Goal: Task Accomplishment & Management: Use online tool/utility

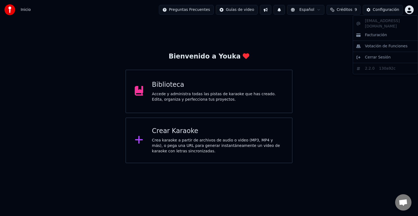
click at [410, 11] on html "Inicio Preguntas Frecuentes Guías de video Español Créditos 9 Configuración Bie…" at bounding box center [209, 81] width 418 height 163
click at [383, 55] on span "Cerrar Sesión" at bounding box center [378, 57] width 26 height 5
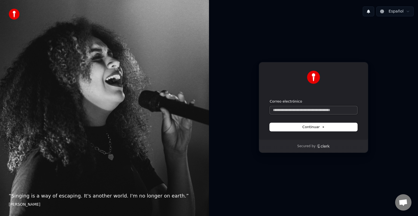
click at [292, 110] on input "Correo electrónico" at bounding box center [314, 110] width 88 height 8
paste input "**********"
click at [297, 127] on button "Continuar" at bounding box center [314, 127] width 88 height 8
click at [307, 129] on span "Continuar" at bounding box center [313, 127] width 22 height 5
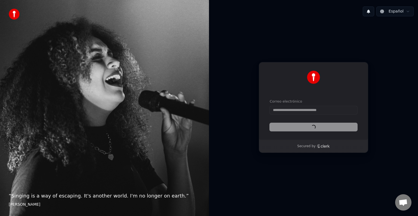
type input "**********"
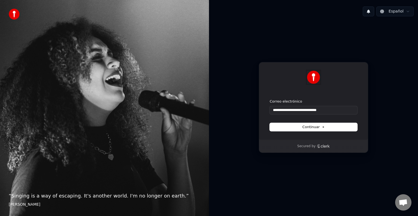
click at [315, 75] on img at bounding box center [313, 77] width 13 height 13
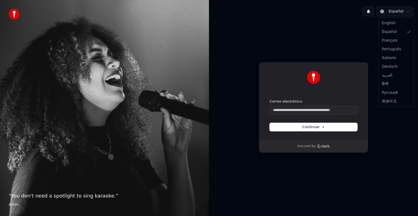
click at [406, 13] on html "“ You don't need a spotlight to sing karaoke. ” Anon Español Continuar con Goog…" at bounding box center [209, 108] width 418 height 216
click at [291, 111] on input "Correo electrónico" at bounding box center [314, 110] width 88 height 8
paste input "**********"
click at [291, 111] on input "**********" at bounding box center [314, 110] width 88 height 8
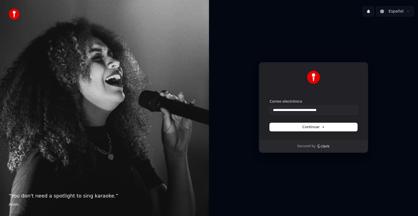
click at [304, 127] on span "Continuar" at bounding box center [313, 127] width 22 height 5
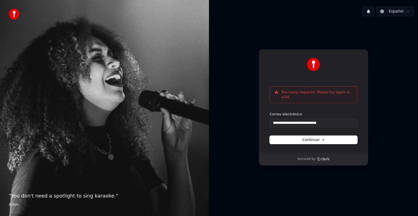
click at [14, 15] on img at bounding box center [14, 14] width 11 height 11
click at [372, 12] on button at bounding box center [368, 12] width 11 height 10
click at [393, 11] on html "**********" at bounding box center [209, 108] width 418 height 216
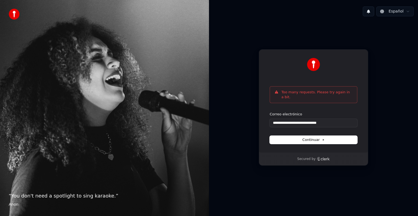
click at [304, 97] on p "Too many requests. Please try again in a bit." at bounding box center [317, 95] width 71 height 10
click at [296, 140] on button "Continuar" at bounding box center [314, 140] width 88 height 8
click at [301, 139] on button "Continuar" at bounding box center [314, 140] width 88 height 8
type input "**********"
click at [15, 14] on img at bounding box center [14, 14] width 11 height 11
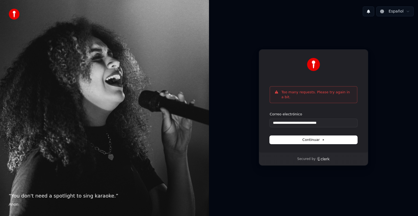
click at [371, 13] on button at bounding box center [368, 12] width 11 height 10
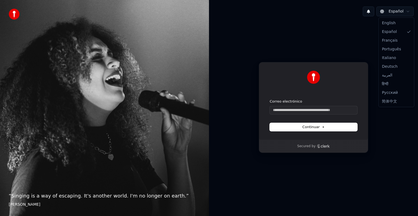
click at [407, 14] on html "“ Singing is a way of escaping. It's another world. I'm no longer on earth. ” […" at bounding box center [209, 108] width 418 height 216
click at [407, 14] on html "“ Singing is a way of escaping. It's another world. I'm no longer on earth. ” E…" at bounding box center [209, 108] width 418 height 216
click at [371, 11] on button at bounding box center [368, 12] width 11 height 10
click at [399, 83] on div "Continuar con Google o Correo electrónico Continuar Secured by" at bounding box center [313, 108] width 209 height 174
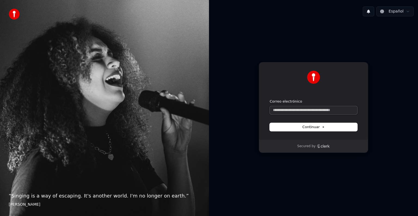
click at [296, 110] on input "Correo electrónico" at bounding box center [314, 110] width 88 height 8
click at [289, 112] on input "Correo electrónico" at bounding box center [314, 110] width 88 height 8
type input "*"
drag, startPoint x: 322, startPoint y: 106, endPoint x: 365, endPoint y: 72, distance: 54.5
click at [365, 72] on div "**********" at bounding box center [313, 101] width 109 height 78
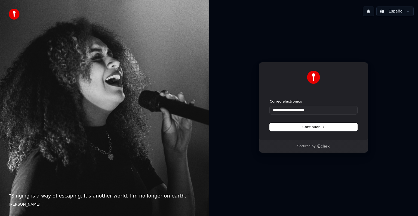
click at [311, 129] on span "Continuar" at bounding box center [313, 127] width 22 height 5
type input "**********"
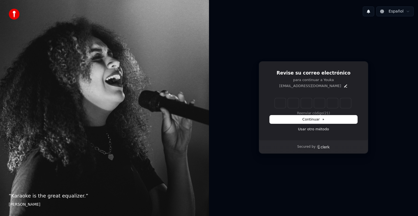
type input "*"
type input "**"
type input "*"
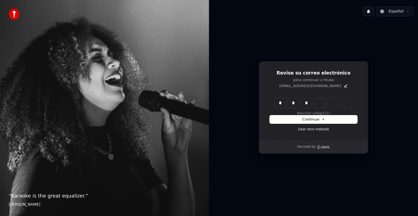
type input "***"
type input "*"
type input "****"
type input "*"
type input "******"
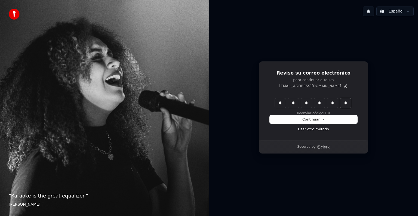
type input "*"
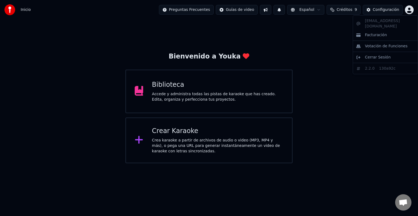
click at [410, 10] on html "Inicio Preguntas Frecuentes Guías de video Español Créditos 9 Configuración Bie…" at bounding box center [209, 81] width 418 height 163
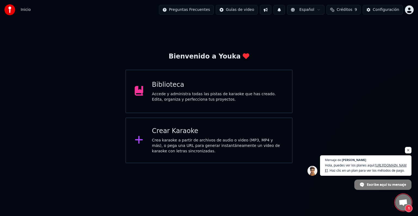
click at [408, 144] on html "Inicio Preguntas Frecuentes Guías de video Español Créditos 9 Configuración Bie…" at bounding box center [209, 81] width 418 height 163
click at [410, 147] on span "Chat abierto" at bounding box center [408, 150] width 7 height 7
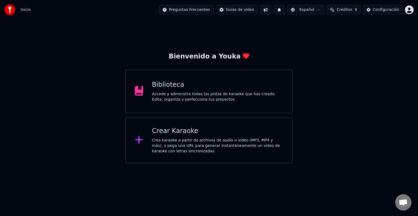
click at [337, 123] on div "Bienvenido a Youka Biblioteca Accede y administra todas las pistas de karaoke q…" at bounding box center [209, 92] width 418 height 144
click at [343, 9] on span "Créditos" at bounding box center [345, 9] width 16 height 5
click at [340, 109] on div "Bienvenido a Youka Biblioteca Accede y administra todas las pistas de karaoke q…" at bounding box center [209, 92] width 418 height 144
click at [209, 98] on div "Accede y administra todas las pistas de karaoke que has creado. Edita, organiza…" at bounding box center [218, 96] width 132 height 11
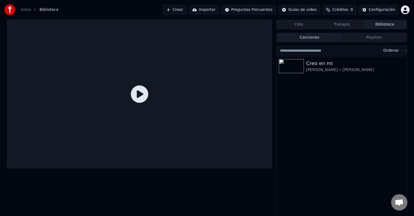
click at [399, 206] on span "Chat abierto" at bounding box center [398, 203] width 9 height 8
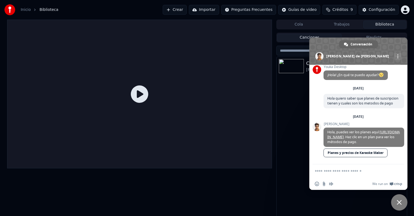
scroll to position [26, 0]
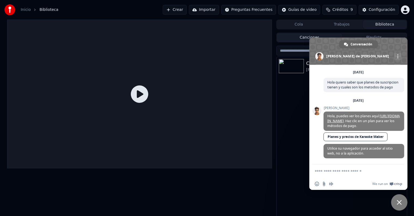
click at [332, 173] on textarea "Escribe aquí tu mensaje..." at bounding box center [352, 171] width 76 height 14
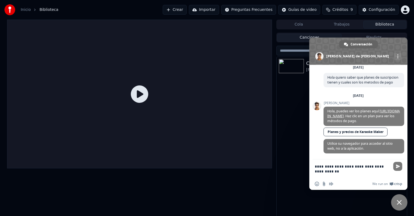
click at [330, 173] on textarea "**********" at bounding box center [352, 169] width 76 height 19
type textarea "**********"
click at [397, 167] on span "Enviar" at bounding box center [398, 166] width 4 height 4
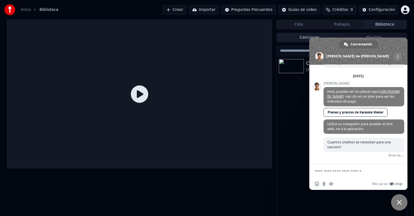
click at [338, 171] on textarea "Escribe aquí tu mensaje..." at bounding box center [352, 171] width 76 height 14
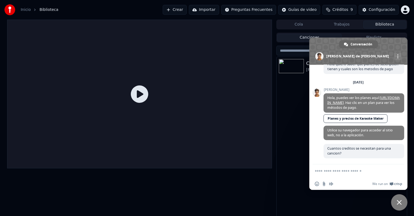
click at [339, 173] on textarea "Escribe aquí tu mensaje..." at bounding box center [352, 171] width 76 height 14
click at [395, 203] on span "Cerrar el chat" at bounding box center [399, 202] width 16 height 16
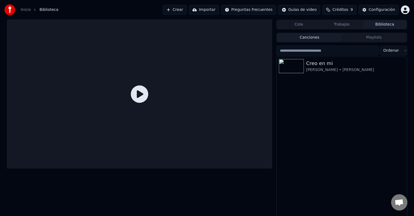
click at [139, 95] on icon at bounding box center [139, 93] width 17 height 17
click at [306, 75] on div "Creo en mi Arturo Coronel • Natalia Jimenez" at bounding box center [341, 66] width 130 height 19
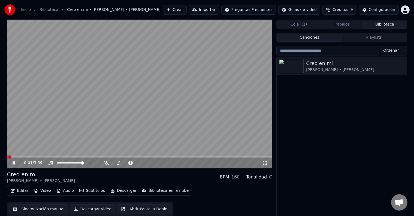
click at [12, 163] on icon at bounding box center [17, 163] width 13 height 4
click at [320, 114] on div "Creo en mi Arturo Coronel • Natalia Jimenez" at bounding box center [341, 138] width 130 height 162
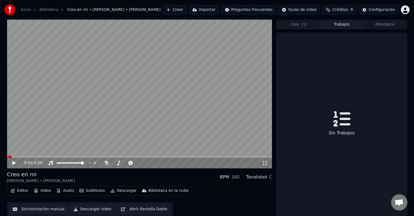
click at [344, 23] on button "Trabajos" at bounding box center [341, 25] width 43 height 8
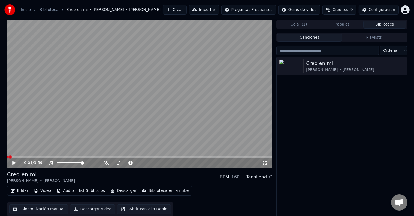
click at [380, 25] on button "Biblioteca" at bounding box center [384, 25] width 43 height 8
click at [321, 123] on div "Creo en mi Arturo Coronel • Natalia Jimenez" at bounding box center [341, 138] width 130 height 162
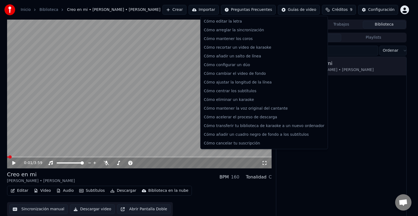
click at [245, 10] on html "Inicio Biblioteca Creo en mi • Arturo Coronel • Natalia Jimenez Crear Importar …" at bounding box center [209, 108] width 418 height 216
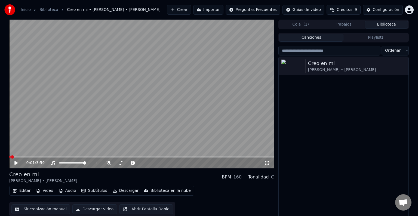
click at [245, 10] on html "Inicio Biblioteca Creo en mi • Arturo Coronel • Natalia Jimenez Crear Importar …" at bounding box center [209, 108] width 418 height 216
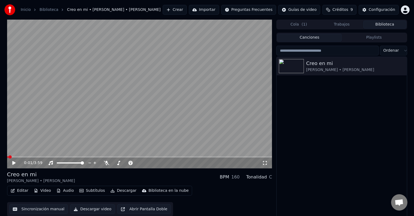
click at [308, 105] on div "Creo en mi Arturo Coronel • Natalia Jimenez" at bounding box center [341, 138] width 130 height 162
click at [346, 7] on span "Créditos" at bounding box center [340, 9] width 16 height 5
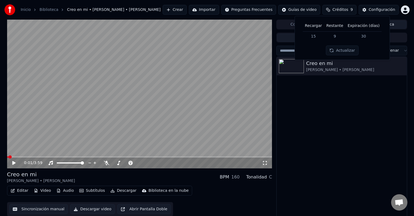
click at [340, 50] on button "Actualizar" at bounding box center [342, 51] width 32 height 10
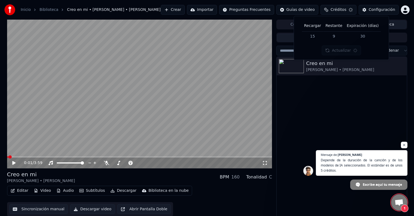
scroll to position [51, 0]
click at [398, 204] on span "Chat abierto" at bounding box center [398, 203] width 9 height 8
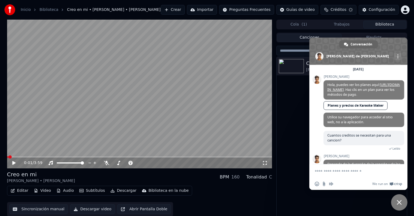
scroll to position [80, 0]
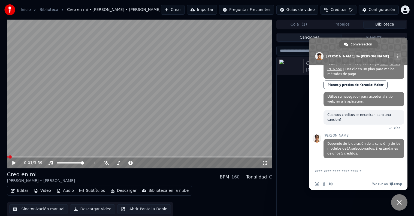
click at [331, 173] on textarea "Escribe aquí tu mensaje..." at bounding box center [352, 171] width 76 height 14
type textarea "**********"
click at [399, 171] on span "Enviar" at bounding box center [398, 171] width 4 height 4
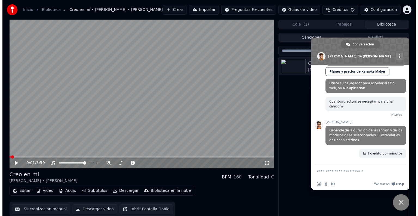
scroll to position [93, 0]
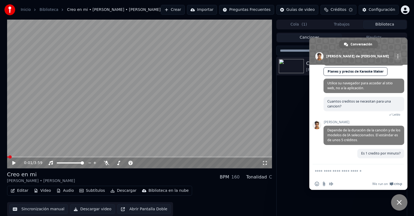
click at [25, 10] on link "Inicio" at bounding box center [26, 9] width 10 height 5
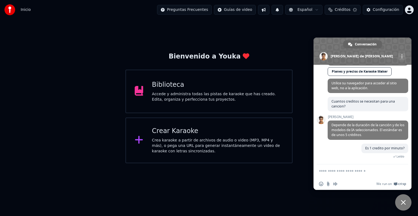
click at [189, 91] on div "Accede y administra todas las pistas de karaoke que has creado. Edita, organiza…" at bounding box center [218, 96] width 132 height 11
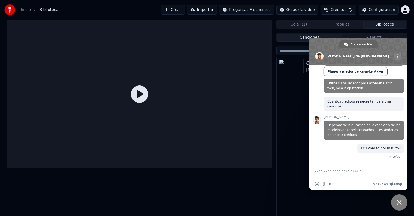
click at [210, 9] on button "Importar" at bounding box center [202, 10] width 30 height 10
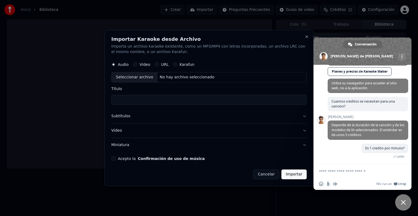
click at [183, 65] on label "Karafun" at bounding box center [187, 65] width 15 height 4
click at [178, 65] on button "Karafun" at bounding box center [175, 64] width 4 height 4
click at [124, 64] on label "Audio" at bounding box center [123, 65] width 11 height 4
click at [116, 64] on button "Audio" at bounding box center [113, 64] width 4 height 4
click at [166, 129] on button "Video" at bounding box center [208, 131] width 195 height 14
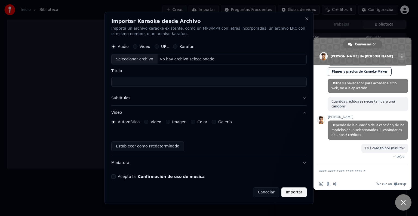
click at [131, 112] on button "Video" at bounding box center [208, 113] width 195 height 14
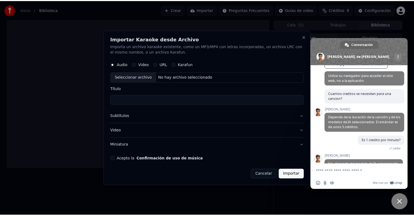
scroll to position [117, 0]
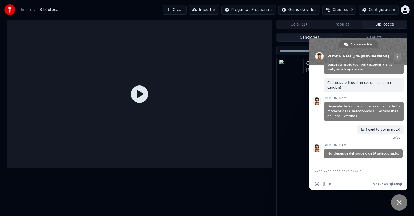
click at [331, 171] on textarea "Escribe aquí tu mensaje..." at bounding box center [352, 171] width 76 height 14
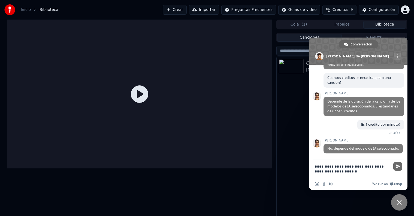
type textarea "**********"
click at [395, 166] on span "Enviar" at bounding box center [397, 166] width 9 height 9
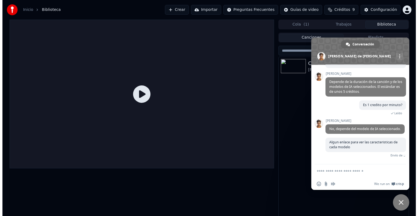
scroll to position [136, 0]
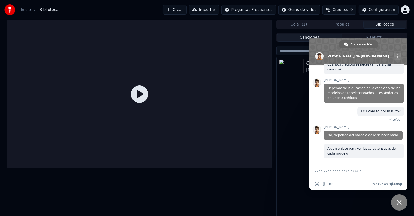
click at [212, 10] on button "Importar" at bounding box center [204, 10] width 30 height 10
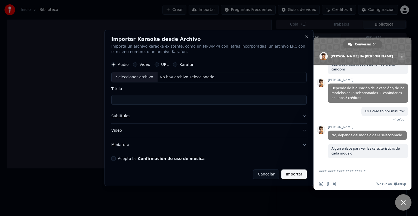
click at [114, 159] on button "Acepto la Confirmación de uso de música" at bounding box center [113, 159] width 4 height 4
click at [136, 78] on div "Seleccionar archivo" at bounding box center [135, 77] width 46 height 10
click at [224, 101] on input "**********" at bounding box center [208, 100] width 195 height 10
click at [182, 120] on button "Subtítulos" at bounding box center [208, 116] width 195 height 14
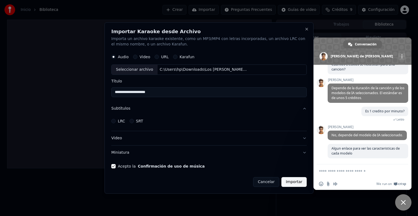
click at [113, 121] on button "LRC" at bounding box center [113, 121] width 4 height 4
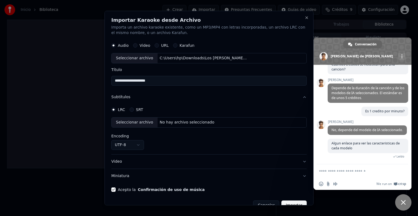
scroll to position [11, 0]
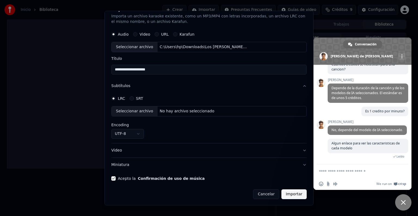
click at [188, 112] on div "No hay archivo seleccionado" at bounding box center [187, 111] width 59 height 5
click at [131, 98] on button "SRT" at bounding box center [132, 98] width 4 height 4
click at [115, 98] on button "LRC" at bounding box center [113, 98] width 4 height 4
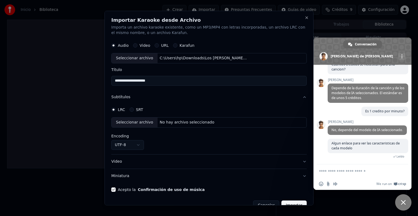
click at [135, 46] on button "Video" at bounding box center [135, 45] width 4 height 4
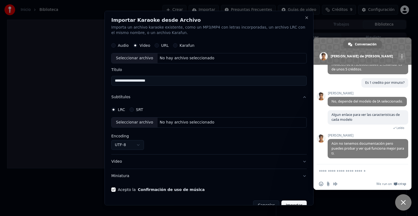
click at [115, 47] on button "Audio" at bounding box center [113, 45] width 4 height 4
click at [201, 59] on div "No hay archivo seleccionado" at bounding box center [187, 58] width 59 height 5
click at [232, 84] on input "**********" at bounding box center [208, 81] width 195 height 10
type input "**********"
click at [209, 98] on button "Subtítulos" at bounding box center [208, 97] width 195 height 14
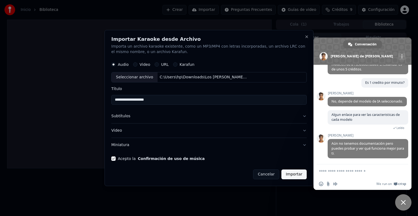
click at [304, 116] on button "Subtítulos" at bounding box center [208, 116] width 195 height 14
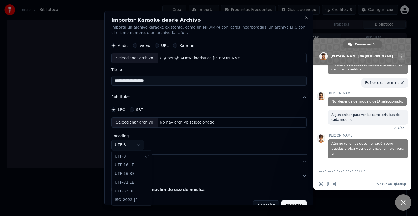
click at [141, 145] on body "Inicio Biblioteca Crear Importar Preguntas Frecuentes Guías de video Créditos 9…" at bounding box center [207, 108] width 414 height 216
click at [213, 144] on div "**********" at bounding box center [208, 133] width 195 height 33
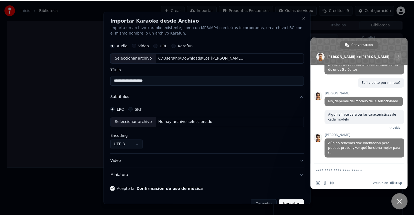
scroll to position [11, 0]
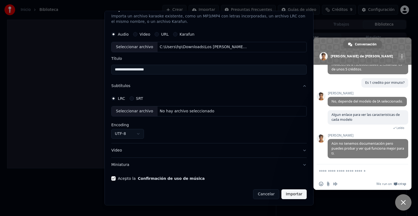
click at [289, 191] on button "Importar" at bounding box center [294, 194] width 25 height 10
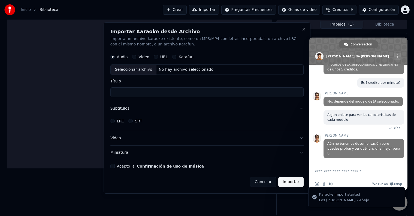
scroll to position [0, 0]
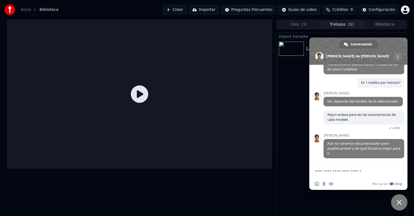
click at [286, 166] on div "Import Karaoke Los Caligaris - Añejo 0 %" at bounding box center [341, 125] width 130 height 184
click at [399, 200] on span "Cerrar el chat" at bounding box center [399, 202] width 16 height 16
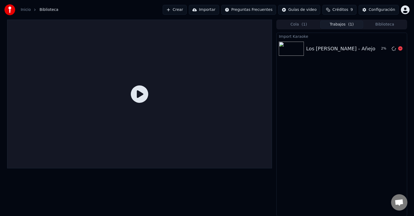
click at [309, 50] on div "Los Caligaris - Añejo" at bounding box center [340, 49] width 69 height 8
click at [393, 202] on span "Chat abierto" at bounding box center [399, 202] width 16 height 16
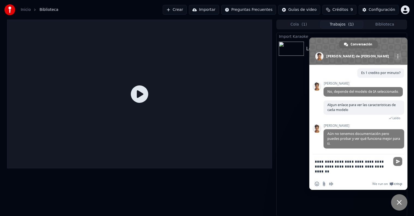
click at [340, 161] on textarea "**********" at bounding box center [352, 166] width 76 height 23
click at [330, 166] on textarea "**********" at bounding box center [352, 166] width 76 height 23
type textarea "**********"
click at [400, 161] on span "Enviar" at bounding box center [397, 161] width 9 height 9
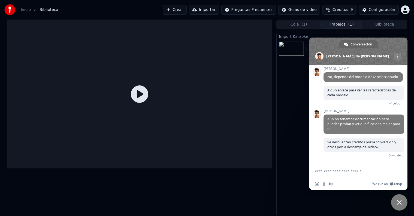
click at [403, 205] on span "Cerrar el chat" at bounding box center [399, 202] width 16 height 16
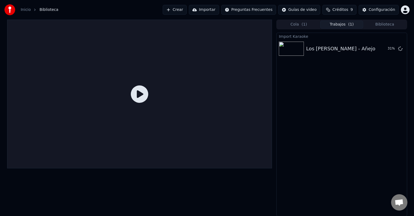
scroll to position [184, 0]
click at [299, 53] on img at bounding box center [291, 49] width 25 height 14
click at [310, 52] on div "Los Caligaris - Añejo Reproducir" at bounding box center [341, 48] width 130 height 19
click at [379, 51] on button "Reproducir" at bounding box center [381, 49] width 30 height 10
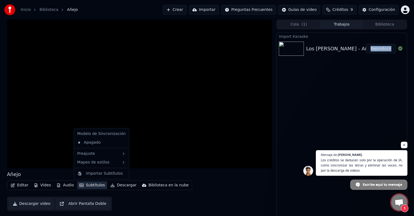
click at [93, 186] on button "Subtítulos" at bounding box center [92, 186] width 30 height 8
click at [105, 175] on div "Importar Subtítulos" at bounding box center [104, 173] width 37 height 5
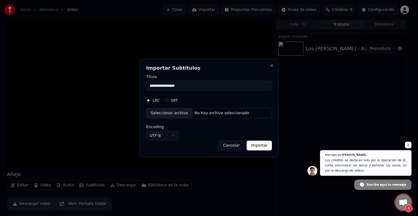
click at [198, 86] on input "**********" at bounding box center [209, 86] width 126 height 10
click at [231, 146] on button "Cancelar" at bounding box center [231, 146] width 26 height 10
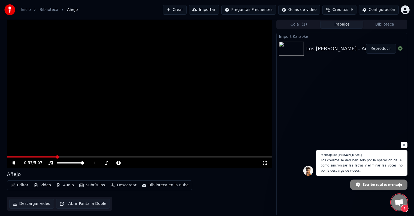
click at [14, 163] on icon at bounding box center [14, 162] width 3 height 3
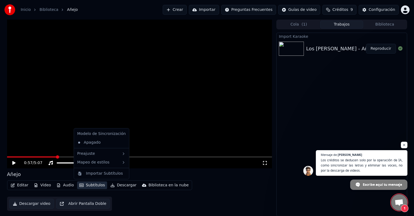
click at [98, 186] on button "Subtítulos" at bounding box center [92, 186] width 30 height 8
click at [110, 174] on div "Importar Subtítulos" at bounding box center [104, 173] width 37 height 5
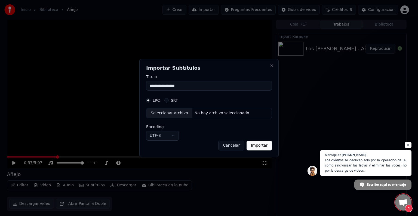
click at [188, 87] on input "**********" at bounding box center [209, 86] width 126 height 10
type input "*"
click at [271, 66] on button "Close" at bounding box center [272, 65] width 4 height 4
type input "**********"
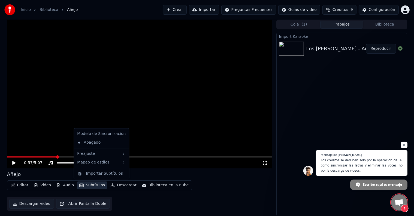
click at [95, 185] on button "Subtítulos" at bounding box center [92, 186] width 30 height 8
click at [96, 174] on div "Importar Subtítulos" at bounding box center [104, 173] width 37 height 5
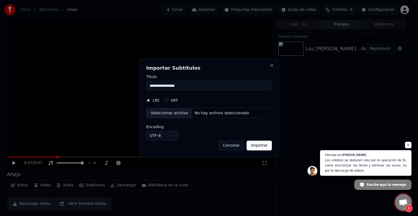
click at [201, 87] on input "**********" at bounding box center [209, 86] width 126 height 10
click at [166, 101] on button "SRT" at bounding box center [166, 100] width 4 height 4
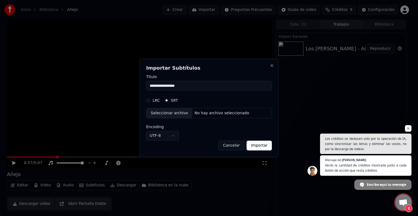
click at [149, 100] on button "LRC" at bounding box center [148, 100] width 4 height 4
click at [229, 144] on button "Cancelar" at bounding box center [231, 146] width 26 height 10
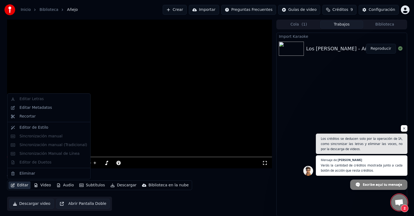
click at [18, 187] on button "Editar" at bounding box center [19, 186] width 22 height 8
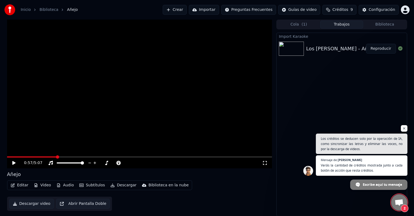
click at [45, 9] on link "Biblioteca" at bounding box center [48, 9] width 19 height 5
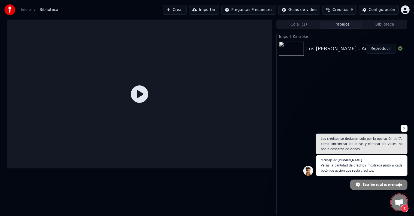
click at [403, 129] on span "Chat abierto" at bounding box center [404, 128] width 7 height 7
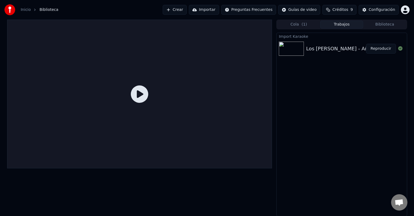
click at [340, 49] on div "Los Caligaris - Añejo" at bounding box center [340, 49] width 69 height 8
click at [311, 50] on div "Los Caligaris - Añejo" at bounding box center [340, 49] width 69 height 8
click at [291, 51] on img at bounding box center [291, 49] width 25 height 14
click at [186, 10] on button "Crear" at bounding box center [175, 10] width 24 height 10
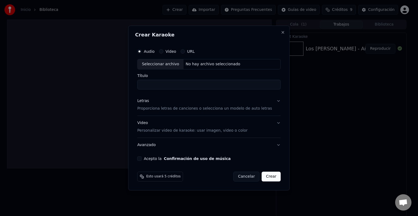
click at [169, 85] on input "Título" at bounding box center [208, 85] width 143 height 10
click at [166, 65] on div "Seleccionar archivo" at bounding box center [160, 64] width 46 height 10
click at [253, 87] on input "**********" at bounding box center [208, 85] width 143 height 10
type input "**********"
click at [231, 107] on p "Proporciona letras de canciones o selecciona un modelo de auto letras" at bounding box center [204, 108] width 135 height 5
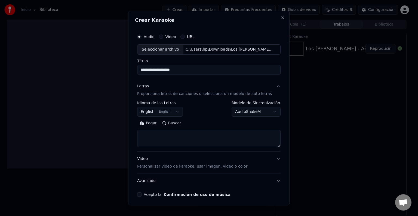
click at [165, 136] on textarea at bounding box center [208, 138] width 143 height 17
paste textarea "**********"
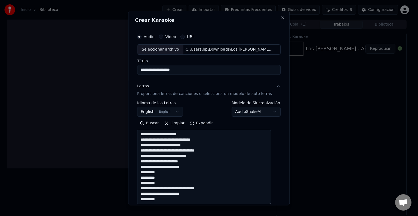
scroll to position [114, 0]
drag, startPoint x: 273, startPoint y: 146, endPoint x: 293, endPoint y: 204, distance: 61.7
click at [293, 204] on body "Inicio Biblioteca Crear Importar Preguntas Frecuentes Guías de video Créditos 9…" at bounding box center [207, 108] width 414 height 216
type textarea "**********"
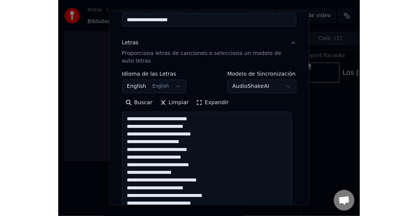
scroll to position [193, 0]
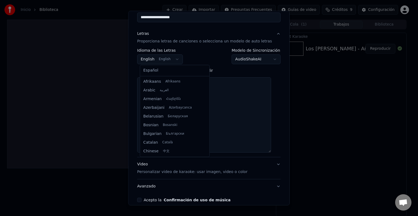
click at [176, 60] on body "Inicio Biblioteca Crear Importar Preguntas Frecuentes Guías de video Créditos 9…" at bounding box center [207, 108] width 414 height 216
select select "**"
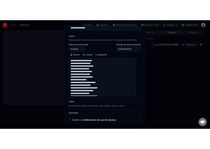
scroll to position [54, 0]
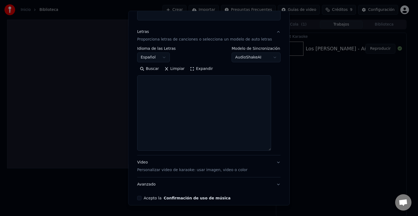
select select
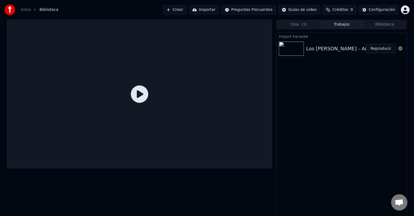
click at [215, 11] on button "Importar" at bounding box center [204, 10] width 30 height 10
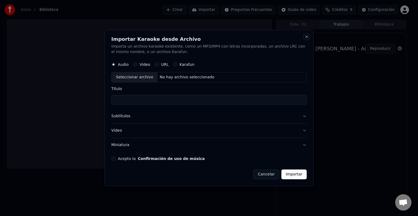
click at [306, 38] on button "Close" at bounding box center [307, 37] width 4 height 4
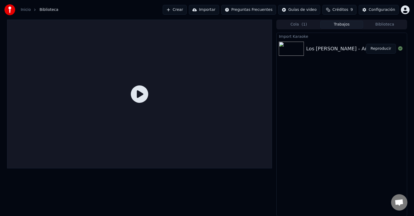
click at [296, 52] on img at bounding box center [291, 49] width 25 height 14
click at [380, 50] on button "Reproducir" at bounding box center [381, 49] width 30 height 10
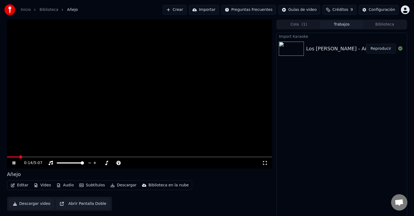
scroll to position [161, 0]
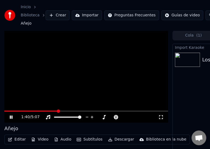
click at [12, 116] on icon at bounding box center [11, 116] width 3 height 3
click at [12, 116] on icon at bounding box center [15, 117] width 13 height 4
click at [10, 115] on icon at bounding box center [11, 116] width 3 height 3
click at [81, 110] on span at bounding box center [49, 110] width 90 height 1
click at [11, 117] on icon at bounding box center [11, 117] width 3 height 4
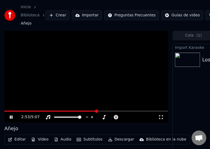
click at [11, 117] on icon at bounding box center [15, 117] width 13 height 4
click at [11, 116] on icon at bounding box center [11, 117] width 3 height 4
click at [10, 116] on icon at bounding box center [11, 116] width 3 height 3
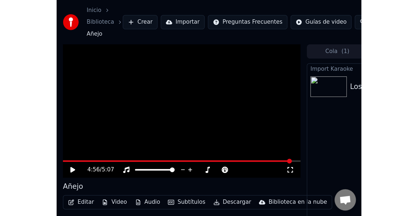
scroll to position [197, 0]
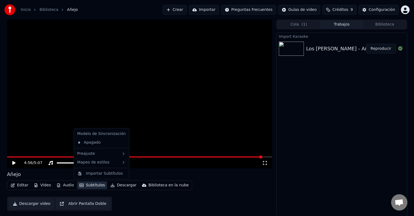
click at [91, 185] on button "Subtítulos" at bounding box center [92, 186] width 30 height 8
click at [94, 174] on div "Importar Subtítulos" at bounding box center [104, 173] width 37 height 5
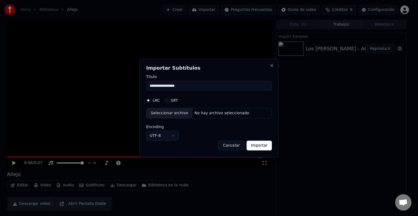
click at [274, 64] on div "**********" at bounding box center [208, 108] width 139 height 99
click at [272, 66] on button "Close" at bounding box center [272, 65] width 4 height 4
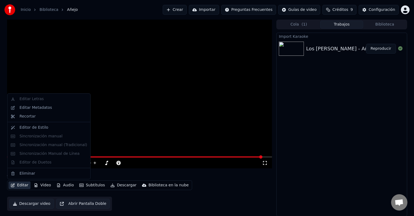
click at [15, 186] on button "Editar" at bounding box center [19, 186] width 22 height 8
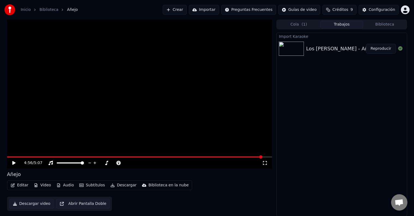
click at [169, 124] on video at bounding box center [139, 94] width 265 height 149
click at [187, 10] on button "Crear" at bounding box center [175, 10] width 24 height 10
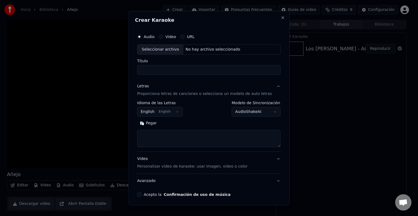
click at [159, 68] on input "Título" at bounding box center [208, 70] width 143 height 10
type input "*"
type input "**********"
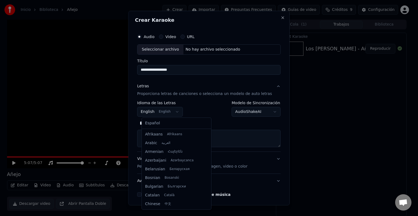
click at [180, 112] on body "Inicio Biblioteca Añejo Crear Importar Preguntas Frecuentes Guías de video Créd…" at bounding box center [207, 108] width 414 height 216
select select "**"
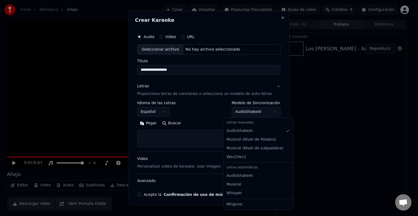
click at [266, 112] on body "Inicio Biblioteca Añejo Crear Importar Preguntas Frecuentes Guías de video Créd…" at bounding box center [207, 108] width 414 height 216
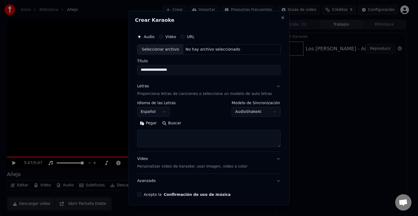
click at [179, 134] on body "Inicio Biblioteca Añejo Crear Importar Preguntas Frecuentes Guías de video Créd…" at bounding box center [207, 108] width 414 height 216
click at [166, 136] on textarea at bounding box center [208, 138] width 143 height 17
paste textarea "**********"
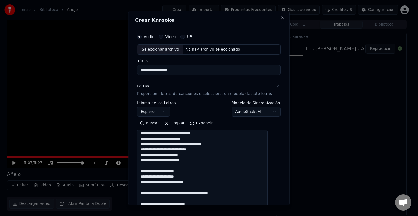
scroll to position [148, 0]
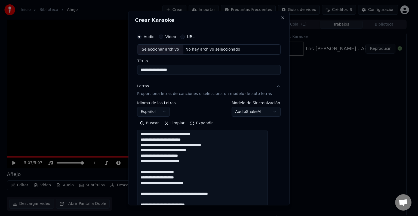
drag, startPoint x: 271, startPoint y: 146, endPoint x: 275, endPoint y: 214, distance: 68.1
click at [275, 214] on body "Inicio Biblioteca Añejo Crear Importar Preguntas Frecuentes Guías de video Créd…" at bounding box center [207, 108] width 414 height 216
type textarea "**********"
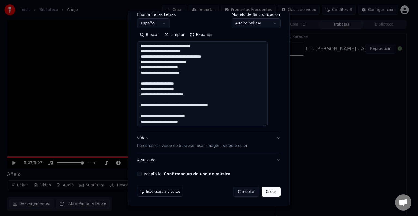
click at [142, 174] on button "Acepto la Confirmación de uso de música" at bounding box center [139, 174] width 4 height 4
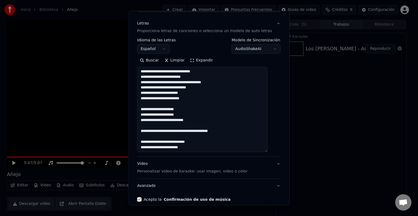
scroll to position [63, 0]
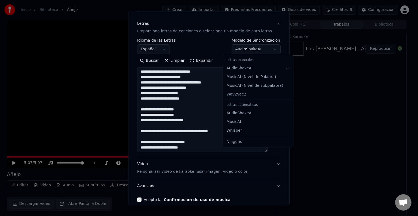
click at [265, 48] on body "Inicio Biblioteca Añejo Crear Importar Preguntas Frecuentes Guías de video Créd…" at bounding box center [207, 108] width 414 height 216
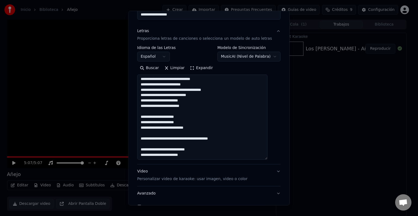
scroll to position [54, 0]
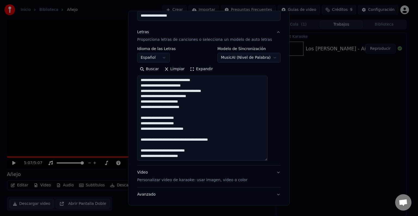
click at [265, 58] on body "Inicio Biblioteca Añejo Crear Importar Preguntas Frecuentes Guías de video Créd…" at bounding box center [207, 108] width 414 height 216
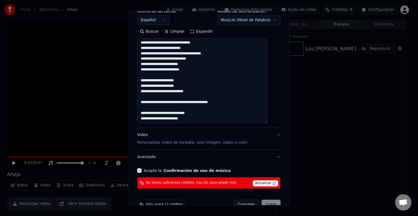
scroll to position [92, 0]
click at [266, 21] on body "Inicio Biblioteca Añejo Crear Importar Preguntas Frecuentes Guías de video Créd…" at bounding box center [207, 108] width 414 height 216
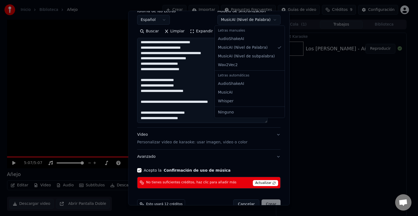
click at [266, 18] on body "Inicio Biblioteca Añejo Crear Importar Preguntas Frecuentes Guías de video Créd…" at bounding box center [207, 108] width 414 height 216
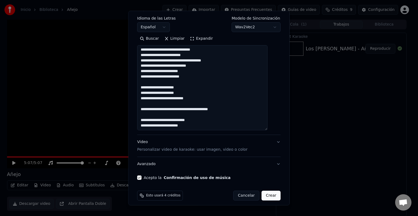
scroll to position [85, 0]
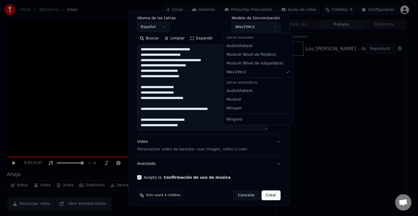
click at [266, 27] on body "Inicio Biblioteca Añejo Crear Importar Preguntas Frecuentes Guías de video Créd…" at bounding box center [207, 108] width 414 height 216
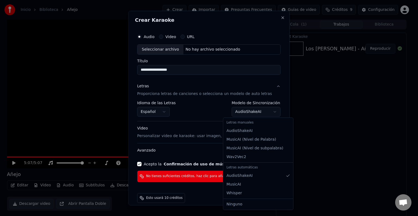
click at [267, 112] on body "Inicio Biblioteca Añejo Crear Importar Preguntas Frecuentes Guías de video Créd…" at bounding box center [207, 108] width 414 height 216
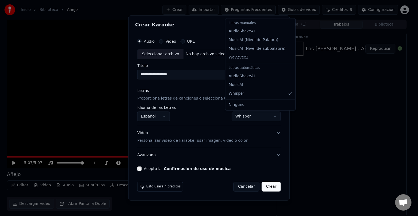
click at [268, 118] on body "Inicio Biblioteca Añejo Crear Importar Preguntas Frecuentes Guías de video Créd…" at bounding box center [207, 108] width 414 height 216
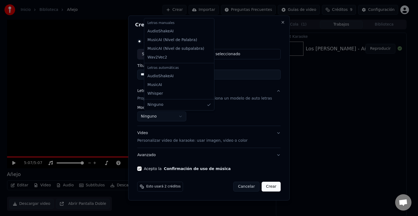
click at [191, 118] on body "Inicio Biblioteca Añejo Crear Importar Preguntas Frecuentes Guías de video Créd…" at bounding box center [207, 108] width 414 height 216
select select "**********"
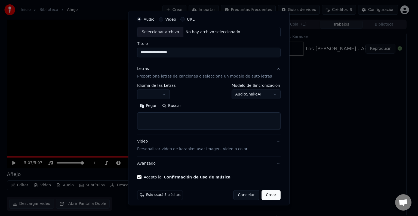
scroll to position [21, 0]
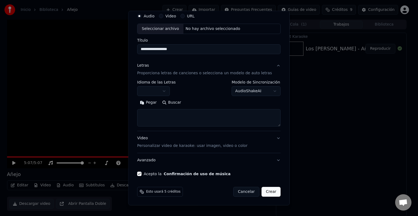
click at [175, 120] on textarea at bounding box center [208, 117] width 143 height 17
paste textarea "**********"
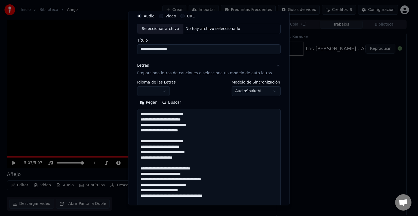
scroll to position [213, 0]
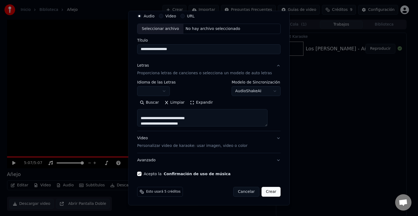
type textarea "**********"
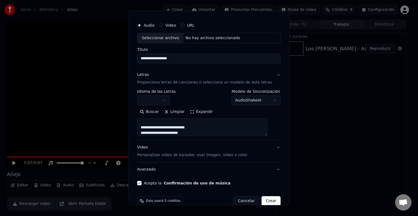
scroll to position [21, 0]
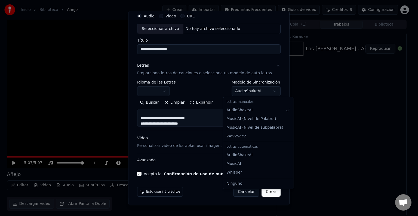
click at [267, 93] on body "Inicio Biblioteca Añejo Crear Importar Preguntas Frecuentes Guías de video Créd…" at bounding box center [207, 108] width 414 height 216
select select "********"
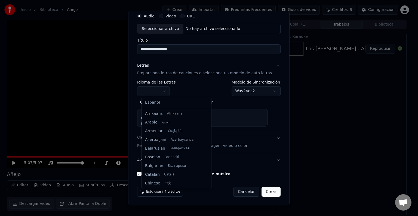
click at [168, 91] on body "Inicio Biblioteca Añejo Crear Importar Preguntas Frecuentes Guías de video Créd…" at bounding box center [207, 108] width 414 height 216
select select "**"
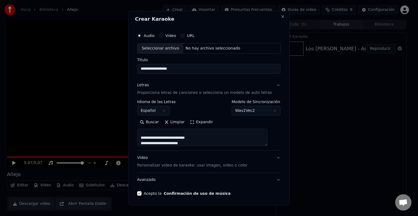
scroll to position [0, 0]
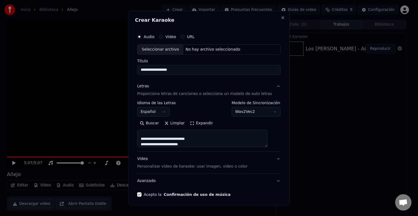
click at [175, 47] on div "Seleccionar archivo" at bounding box center [160, 50] width 46 height 10
click at [257, 72] on input "**********" at bounding box center [208, 70] width 143 height 10
type input "**********"
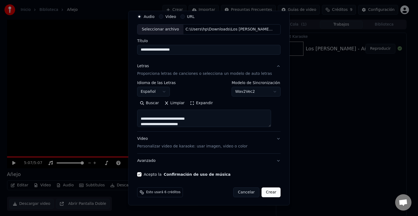
scroll to position [21, 0]
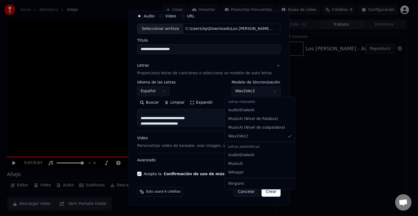
click at [269, 92] on body "Inicio Biblioteca Añejo Crear Importar Preguntas Frecuentes Guías de video Créd…" at bounding box center [207, 108] width 414 height 216
click at [269, 91] on body "Inicio Biblioteca Añejo Crear Importar Preguntas Frecuentes Guías de video Créd…" at bounding box center [207, 108] width 414 height 216
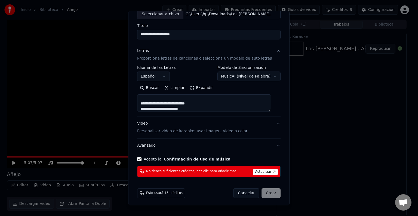
scroll to position [36, 0]
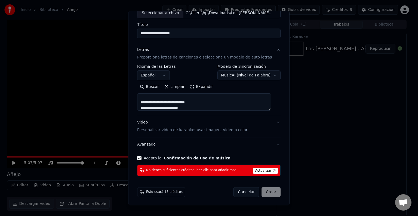
click at [260, 170] on span "Actualizar" at bounding box center [266, 171] width 26 height 6
click at [257, 172] on span "Actualizar" at bounding box center [266, 171] width 26 height 6
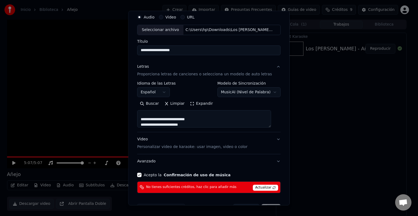
scroll to position [0, 0]
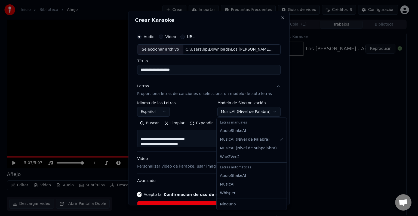
click at [264, 112] on body "Inicio Biblioteca Añejo Crear Importar Preguntas Frecuentes Guías de video Créd…" at bounding box center [207, 108] width 414 height 216
click at [268, 112] on body "Inicio Biblioteca Añejo Crear Importar Preguntas Frecuentes Guías de video Créd…" at bounding box center [207, 108] width 414 height 216
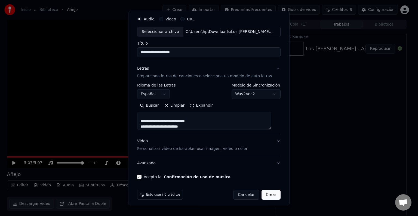
scroll to position [17, 0]
click at [269, 95] on body "Inicio Biblioteca Añejo Crear Importar Preguntas Frecuentes Guías de video Créd…" at bounding box center [207, 108] width 414 height 216
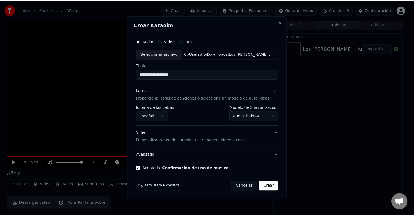
scroll to position [0, 0]
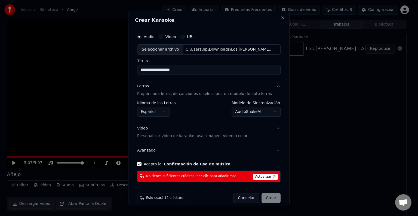
click at [267, 112] on body "Inicio Biblioteca Añejo Crear Importar Preguntas Frecuentes Guías de video Créd…" at bounding box center [207, 108] width 414 height 216
click at [267, 113] on body "Inicio Biblioteca Añejo Crear Importar Preguntas Frecuentes Guías de video Créd…" at bounding box center [207, 108] width 414 height 216
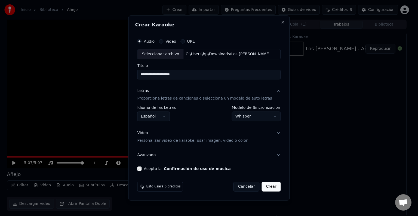
click at [272, 116] on body "Inicio Biblioteca Añejo Crear Importar Preguntas Frecuentes Guías de video Créd…" at bounding box center [207, 108] width 414 height 216
select select "**********"
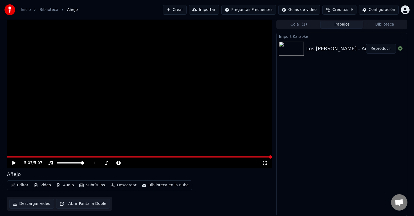
click at [399, 197] on span "Chat abierto" at bounding box center [399, 202] width 16 height 16
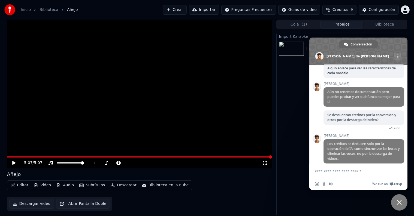
scroll to position [240, 0]
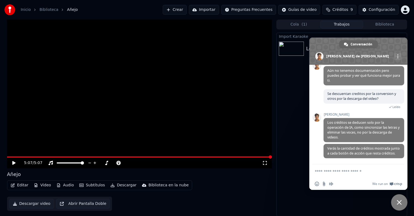
click at [341, 171] on textarea "Escribe aquí tu mensaje..." at bounding box center [353, 171] width 78 height 14
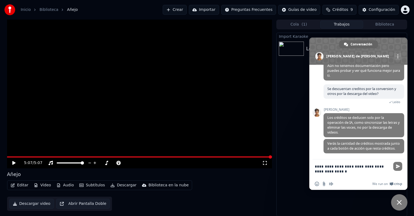
type textarea "**********"
click at [216, 8] on button "Importar" at bounding box center [204, 10] width 30 height 10
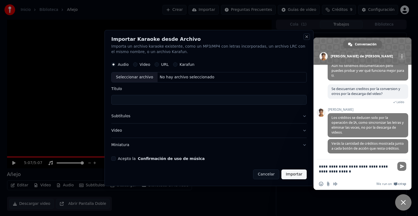
click at [307, 37] on button "Close" at bounding box center [307, 37] width 4 height 4
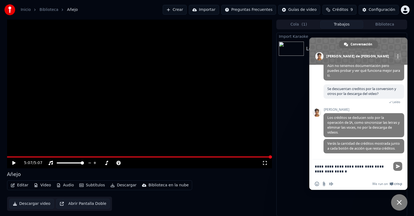
click at [186, 12] on button "Crear" at bounding box center [175, 10] width 24 height 10
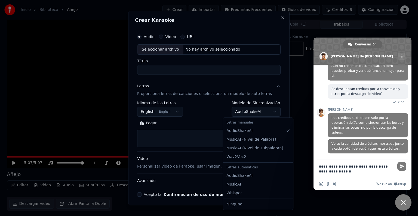
click at [264, 112] on body "Inicio Biblioteca Añejo Crear Importar Preguntas Frecuentes Guías de video Créd…" at bounding box center [207, 108] width 414 height 216
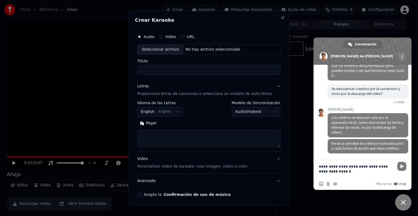
click at [264, 112] on body "Inicio Biblioteca Añejo Crear Importar Preguntas Frecuentes Guías de video Créd…" at bounding box center [207, 108] width 414 height 216
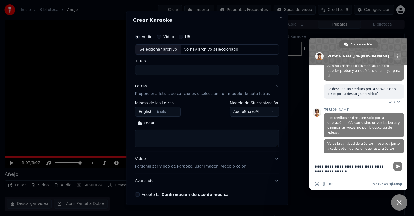
select select
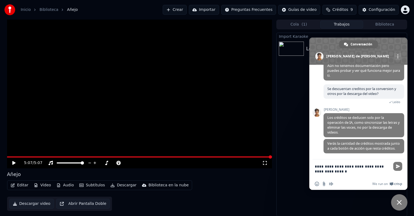
click at [360, 172] on textarea "**********" at bounding box center [353, 169] width 78 height 19
type textarea "**********"
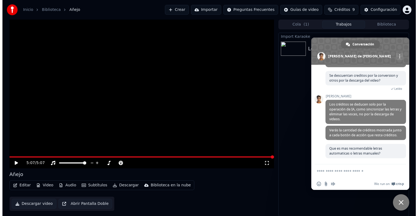
scroll to position [258, 0]
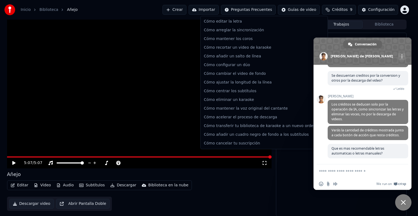
click at [252, 10] on html "Inicio Biblioteca Añejo Crear Importar Preguntas Frecuentes Guías de video Créd…" at bounding box center [209, 108] width 418 height 216
click at [237, 190] on html "Inicio Biblioteca Añejo Crear Importar Preguntas Frecuentes Guías de video Créd…" at bounding box center [209, 108] width 418 height 216
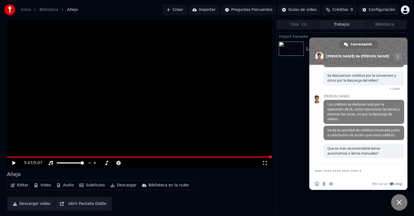
click at [398, 205] on span "Cerrar el chat" at bounding box center [398, 202] width 5 height 5
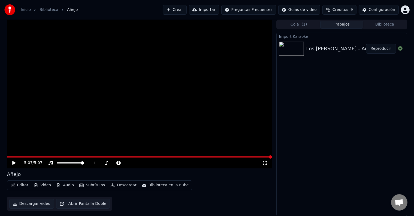
click at [399, 205] on span "Chat abierto" at bounding box center [398, 203] width 9 height 8
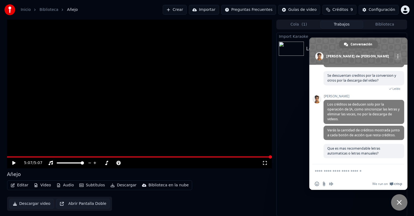
click at [351, 171] on textarea "Escribe aquí tu mensaje..." at bounding box center [353, 171] width 78 height 14
click at [292, 107] on div "Import Karaoke Los Caligaris - Añejo Reproducir" at bounding box center [341, 125] width 130 height 184
click at [290, 101] on div "Import Karaoke Los Caligaris - Añejo Reproducir" at bounding box center [341, 125] width 130 height 184
click at [397, 202] on span "Cerrar el chat" at bounding box center [398, 202] width 5 height 5
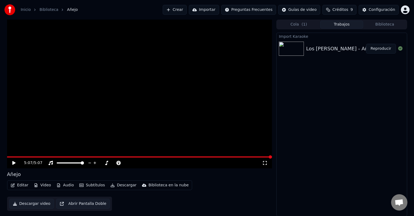
click at [77, 205] on button "Abrir Pantalla Doble" at bounding box center [83, 204] width 54 height 10
click at [12, 161] on icon at bounding box center [17, 163] width 13 height 4
click at [7, 156] on span at bounding box center [8, 156] width 3 height 3
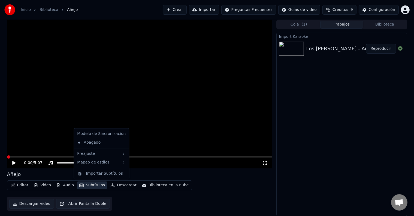
click at [88, 186] on button "Subtítulos" at bounding box center [92, 186] width 30 height 8
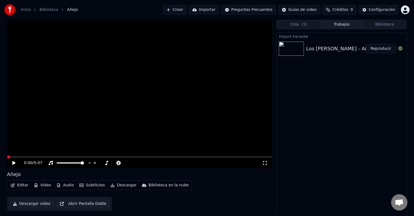
click at [187, 9] on button "Crear" at bounding box center [175, 10] width 24 height 10
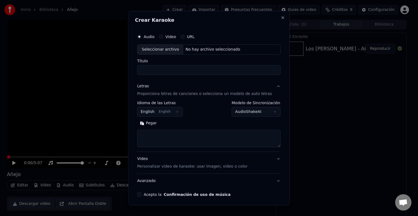
click at [174, 50] on div "Seleccionar archivo" at bounding box center [160, 50] width 46 height 10
click at [258, 69] on input "**********" at bounding box center [208, 70] width 143 height 10
type input "**********"
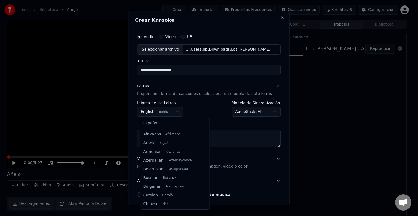
click at [170, 113] on body "Inicio Biblioteca Añejo Crear Importar Preguntas Frecuentes Guías de video Créd…" at bounding box center [207, 108] width 414 height 216
select select "**"
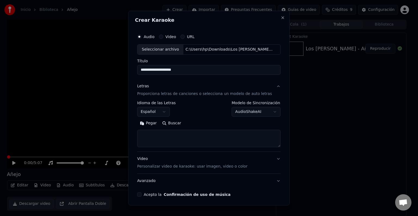
scroll to position [21, 0]
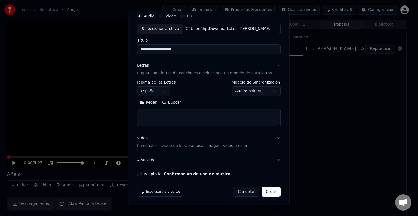
click at [175, 121] on textarea at bounding box center [208, 117] width 143 height 17
paste textarea "**********"
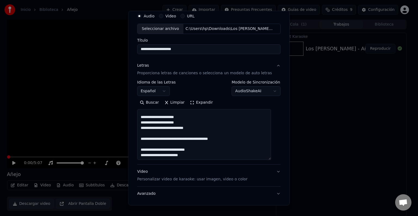
scroll to position [181, 0]
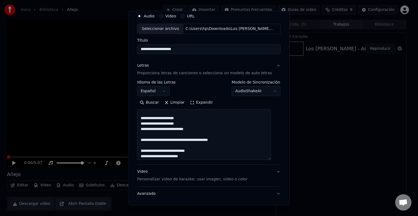
drag, startPoint x: 272, startPoint y: 125, endPoint x: 284, endPoint y: 160, distance: 36.4
click at [284, 160] on div "**********" at bounding box center [208, 108] width 161 height 195
type textarea "**********"
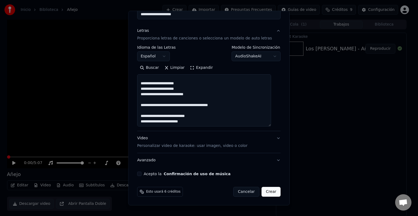
click at [142, 174] on button "Acepto la Confirmación de uso de música" at bounding box center [139, 174] width 4 height 4
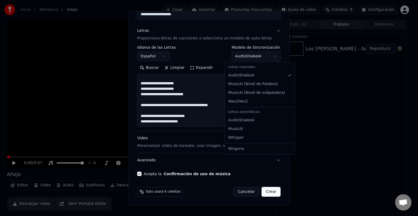
click at [269, 57] on body "Inicio Biblioteca Añejo Crear Importar Preguntas Frecuentes Guías de video Créd…" at bounding box center [207, 108] width 414 height 216
click at [268, 57] on body "Inicio Biblioteca Añejo Crear Importar Preguntas Frecuentes Guías de video Créd…" at bounding box center [207, 108] width 414 height 216
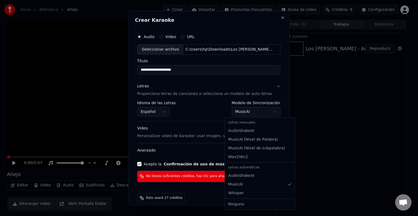
click at [270, 112] on body "Inicio Biblioteca Añejo Crear Importar Preguntas Frecuentes Guías de video Créd…" at bounding box center [207, 108] width 414 height 216
select select "*******"
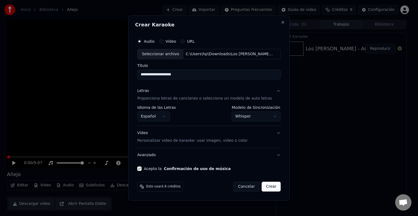
click at [187, 99] on p "Proporciona letras de canciones o selecciona un modelo de auto letras" at bounding box center [204, 98] width 135 height 5
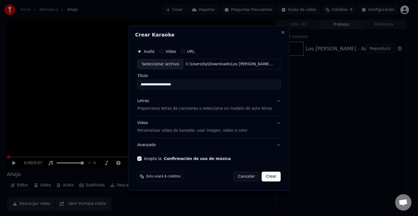
click at [167, 108] on p "Proporciona letras de canciones o selecciona un modelo de auto letras" at bounding box center [204, 108] width 135 height 5
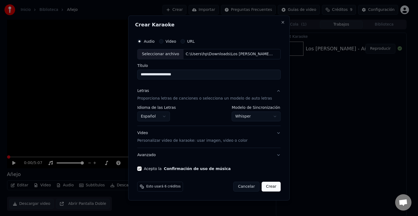
click at [207, 90] on div "Letras Proporciona letras de canciones o selecciona un modelo de auto letras" at bounding box center [204, 94] width 135 height 13
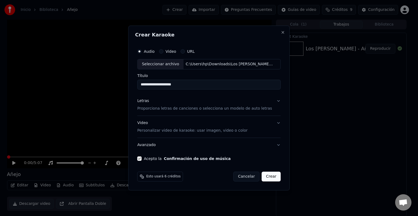
click at [148, 102] on div "Letras" at bounding box center [143, 100] width 12 height 5
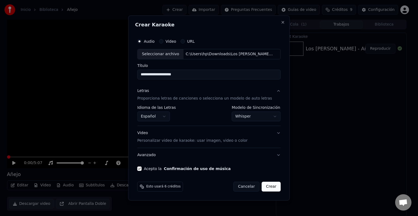
click at [183, 100] on p "Proporciona letras de canciones o selecciona un modelo de auto letras" at bounding box center [204, 98] width 135 height 5
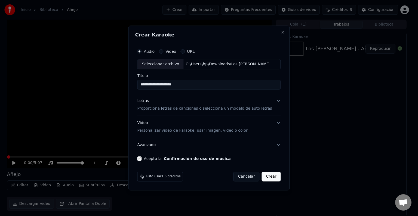
click at [183, 109] on p "Proporciona letras de canciones o selecciona un modelo de auto letras" at bounding box center [204, 108] width 135 height 5
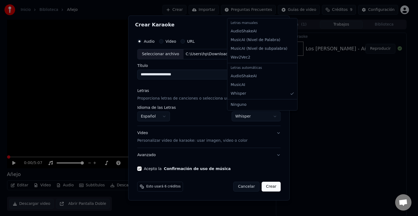
click at [265, 120] on body "Inicio Biblioteca Añejo Crear Importar Preguntas Frecuentes Guías de video Créd…" at bounding box center [207, 108] width 414 height 216
select select "**********"
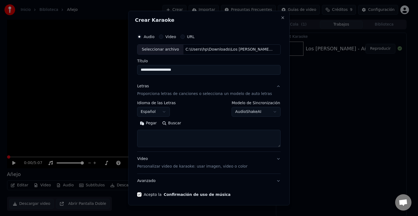
click at [187, 95] on p "Proporciona letras de canciones o selecciona un modelo de auto letras" at bounding box center [204, 93] width 135 height 5
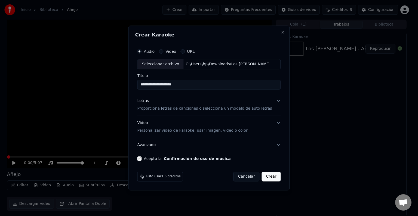
click at [181, 107] on p "Proporciona letras de canciones o selecciona un modelo de auto letras" at bounding box center [204, 108] width 135 height 5
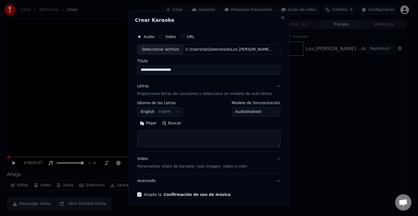
click at [264, 113] on body "Inicio Biblioteca Añejo Crear Importar Preguntas Frecuentes Guías de video Créd…" at bounding box center [207, 108] width 414 height 216
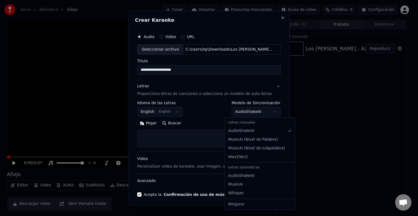
select select "*******"
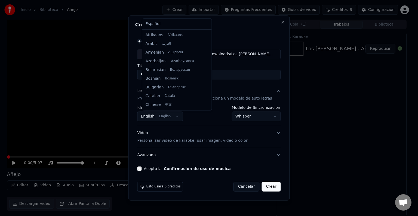
click at [179, 117] on body "Inicio Biblioteca Añejo Crear Importar Preguntas Frecuentes Guías de video Créd…" at bounding box center [207, 108] width 414 height 216
select select "**"
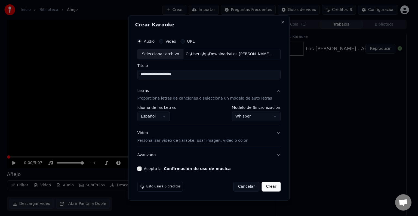
click at [254, 160] on button "Avanzado" at bounding box center [208, 155] width 143 height 14
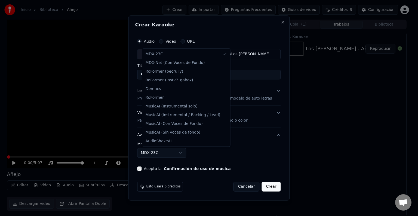
click at [186, 154] on body "Inicio Biblioteca Añejo Crear Importar Preguntas Frecuentes Guías de video Créd…" at bounding box center [207, 108] width 414 height 216
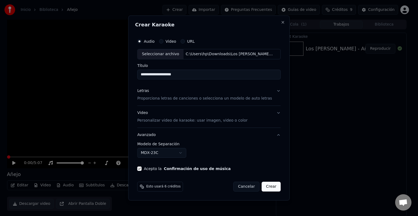
click at [237, 42] on body "Inicio Biblioteca Añejo Crear Importar Preguntas Frecuentes Guías de video Créd…" at bounding box center [207, 108] width 414 height 216
click at [273, 90] on button "Letras Proporciona letras de canciones o selecciona un modelo de auto letras" at bounding box center [208, 95] width 143 height 22
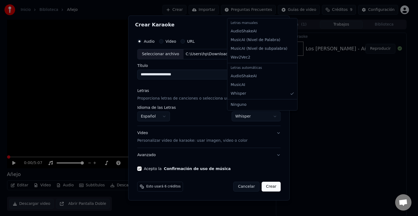
click at [267, 117] on body "Inicio Biblioteca Añejo Crear Importar Preguntas Frecuentes Guías de video Créd…" at bounding box center [207, 108] width 414 height 216
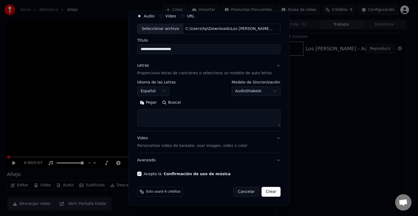
scroll to position [0, 0]
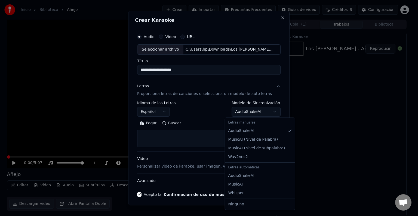
click at [268, 113] on body "Inicio Biblioteca Añejo Crear Importar Preguntas Frecuentes Guías de video Créd…" at bounding box center [207, 108] width 414 height 216
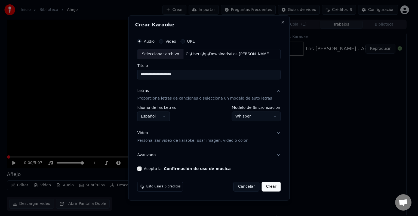
click at [270, 186] on button "Crear" at bounding box center [271, 187] width 19 height 10
select select "**********"
select select
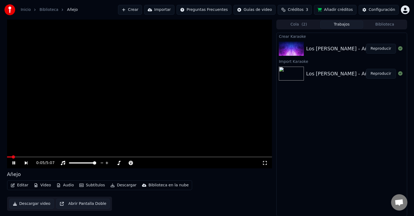
click at [13, 163] on icon at bounding box center [13, 162] width 3 height 3
click at [295, 52] on img at bounding box center [291, 49] width 25 height 14
click at [379, 48] on button "Reproducir" at bounding box center [381, 49] width 30 height 10
click at [30, 157] on span at bounding box center [139, 157] width 265 height 1
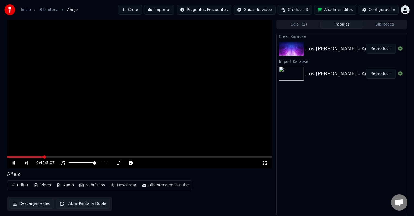
click at [43, 157] on span at bounding box center [139, 157] width 265 height 1
click at [12, 162] on icon at bounding box center [13, 162] width 3 height 3
click at [371, 77] on button "Reproducir" at bounding box center [381, 74] width 30 height 10
click at [22, 156] on video at bounding box center [139, 94] width 265 height 149
click at [16, 161] on icon at bounding box center [17, 163] width 13 height 4
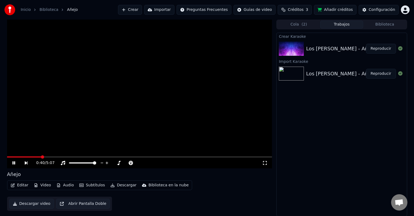
click at [41, 157] on span at bounding box center [139, 157] width 265 height 1
click at [58, 156] on video at bounding box center [139, 94] width 265 height 149
click at [58, 157] on span at bounding box center [139, 157] width 265 height 1
click at [14, 163] on icon at bounding box center [13, 163] width 3 height 4
click at [14, 163] on icon at bounding box center [13, 162] width 3 height 3
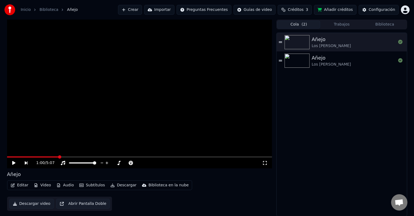
click at [304, 24] on span "( 2 )" at bounding box center [303, 24] width 5 height 5
click at [301, 60] on img at bounding box center [296, 61] width 25 height 14
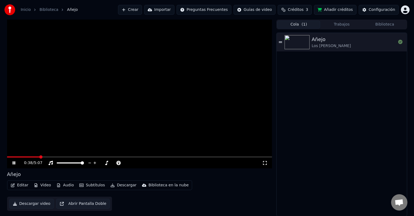
click at [40, 157] on span at bounding box center [139, 157] width 265 height 1
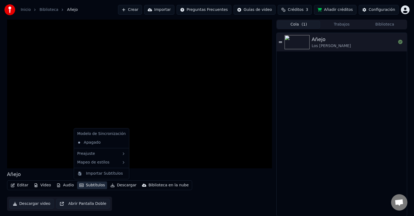
click at [87, 185] on button "Subtítulos" at bounding box center [92, 186] width 30 height 8
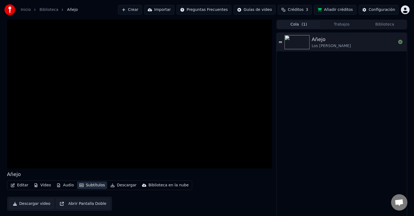
click at [87, 185] on button "Subtítulos" at bounding box center [92, 186] width 30 height 8
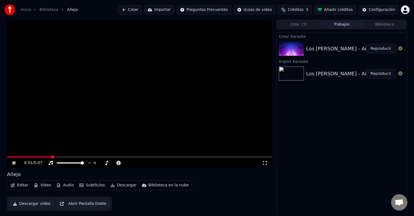
click at [342, 25] on button "Trabajos" at bounding box center [341, 25] width 43 height 8
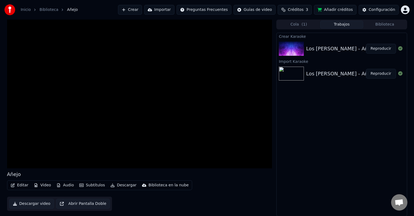
click at [310, 72] on div "Los Caligaris - Añejo" at bounding box center [340, 74] width 69 height 8
click at [285, 80] on img at bounding box center [291, 74] width 25 height 14
click at [381, 75] on button "Reproducir" at bounding box center [381, 74] width 30 height 10
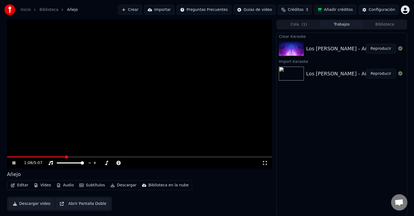
click at [65, 157] on span at bounding box center [139, 157] width 265 height 1
click at [12, 163] on icon at bounding box center [17, 163] width 13 height 4
click at [334, 138] on div "Crear Karaoke Los Caligaris - Añejo Reproducir Import Karaoke Los Caligaris - A…" at bounding box center [341, 125] width 130 height 184
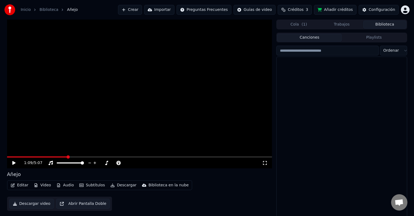
click at [388, 26] on button "Biblioteca" at bounding box center [384, 25] width 43 height 8
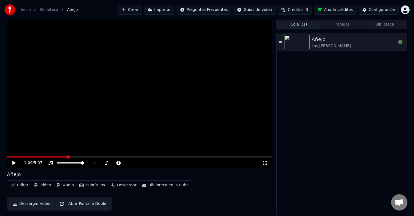
click at [310, 26] on button "Cola ( 1 )" at bounding box center [298, 25] width 43 height 8
click at [142, 10] on button "Crear" at bounding box center [130, 10] width 24 height 10
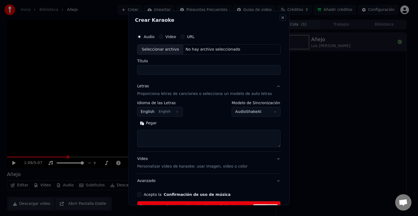
click at [281, 19] on button "Close" at bounding box center [283, 18] width 4 height 4
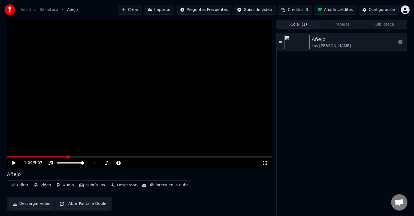
click at [321, 111] on div "Añejo Los Caligaris" at bounding box center [341, 124] width 130 height 183
click at [333, 99] on div "Añejo Los Caligaris" at bounding box center [341, 124] width 130 height 183
click at [281, 40] on icon at bounding box center [280, 42] width 3 height 4
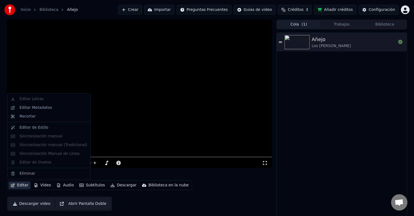
click at [24, 185] on button "Editar" at bounding box center [19, 186] width 22 height 8
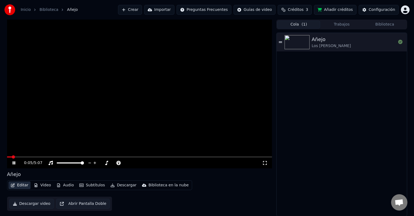
click at [24, 185] on button "Editar" at bounding box center [19, 186] width 22 height 8
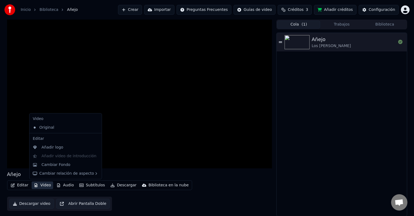
click at [42, 186] on button "Video" at bounding box center [43, 186] width 22 height 8
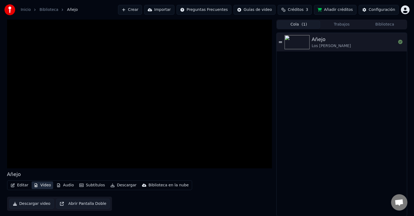
click at [42, 186] on button "Video" at bounding box center [43, 186] width 22 height 8
click at [64, 184] on button "Audio" at bounding box center [65, 186] width 22 height 8
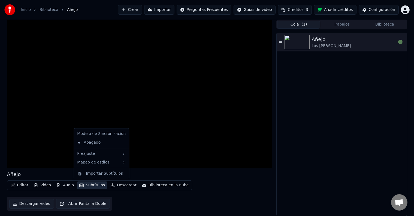
click at [91, 184] on button "Subtítulos" at bounding box center [92, 186] width 30 height 8
click at [101, 148] on div "Apagado" at bounding box center [101, 143] width 53 height 10
click at [101, 145] on div "Apagado" at bounding box center [101, 142] width 53 height 9
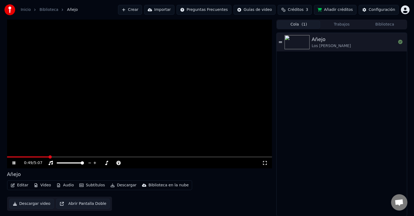
click at [49, 157] on span at bounding box center [139, 157] width 265 height 1
click at [85, 186] on button "Subtítulos" at bounding box center [92, 186] width 30 height 8
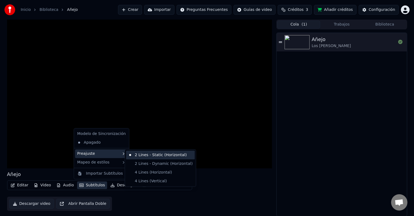
click at [145, 155] on div "2 Lines - Static (Horizontal)" at bounding box center [160, 155] width 69 height 9
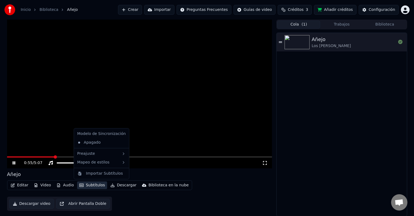
click at [93, 186] on button "Subtítulos" at bounding box center [92, 186] width 30 height 8
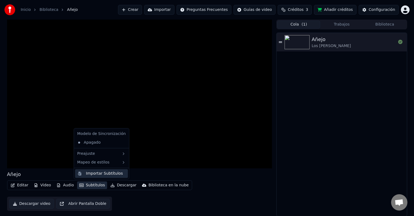
click at [105, 173] on div "Importar Subtítulos" at bounding box center [104, 173] width 37 height 5
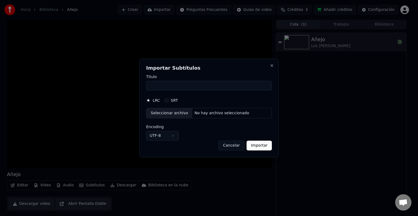
click at [177, 89] on input "Título" at bounding box center [209, 86] width 126 height 10
click at [176, 87] on input "Título" at bounding box center [209, 86] width 126 height 10
click at [171, 85] on input "Título" at bounding box center [209, 86] width 126 height 10
type input "*"
click at [254, 141] on button "Importar" at bounding box center [259, 146] width 25 height 10
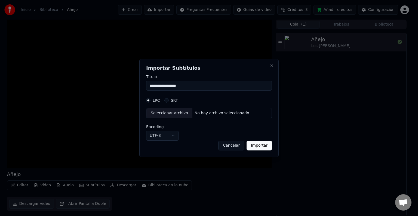
click at [269, 149] on button "Importar" at bounding box center [259, 146] width 25 height 10
click at [255, 147] on button "Importar" at bounding box center [259, 146] width 25 height 10
click at [259, 147] on button "Importar" at bounding box center [259, 146] width 25 height 10
click at [174, 112] on div "Seleccionar archivo" at bounding box center [169, 113] width 46 height 10
click at [166, 101] on button "SRT" at bounding box center [166, 100] width 4 height 4
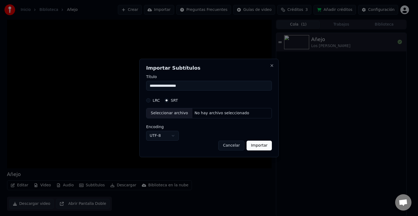
click at [184, 115] on div "Seleccionar archivo" at bounding box center [169, 113] width 46 height 10
click at [177, 113] on div "Seleccionar archivo" at bounding box center [169, 113] width 46 height 10
click at [149, 101] on button "LRC" at bounding box center [148, 100] width 4 height 4
click at [257, 147] on button "Importar" at bounding box center [259, 146] width 25 height 10
type input "**********"
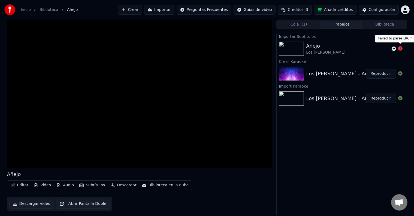
click at [400, 49] on icon at bounding box center [400, 48] width 4 height 4
click at [302, 49] on img at bounding box center [291, 49] width 25 height 14
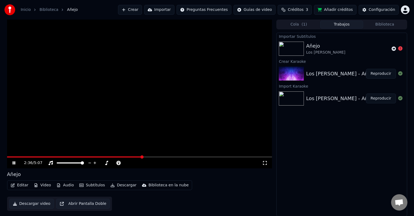
click at [14, 161] on icon at bounding box center [14, 162] width 3 height 3
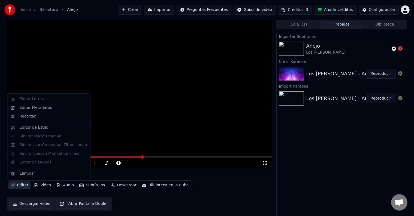
click at [24, 187] on button "Editar" at bounding box center [19, 186] width 22 height 8
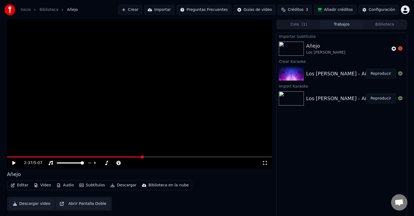
click at [26, 9] on link "Inicio" at bounding box center [26, 9] width 10 height 5
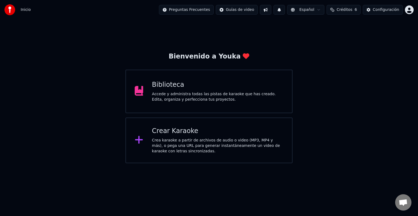
click at [168, 141] on div "Crea karaoke a partir de archivos de audio o video (MP3, MP4 y más), o pega una…" at bounding box center [218, 146] width 132 height 16
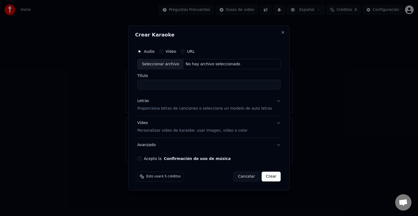
click at [171, 64] on div "Seleccionar archivo" at bounding box center [160, 64] width 46 height 10
click at [255, 86] on input "**********" at bounding box center [208, 85] width 143 height 10
click at [215, 85] on input "**********" at bounding box center [208, 85] width 143 height 10
type input "**********"
click at [142, 159] on button "Acepto la Confirmación de uso de música" at bounding box center [139, 159] width 4 height 4
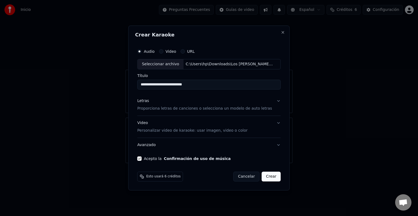
click at [274, 100] on button "Letras Proporciona letras de canciones o selecciona un modelo de auto letras" at bounding box center [208, 105] width 143 height 22
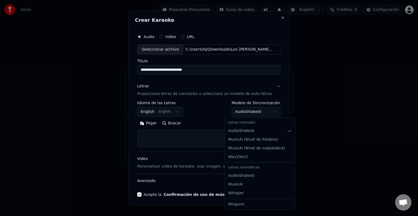
click at [269, 113] on body "Inicio Preguntas Frecuentes Guías de video Español Créditos 6 Configuración Bie…" at bounding box center [209, 81] width 418 height 163
select select "*******"
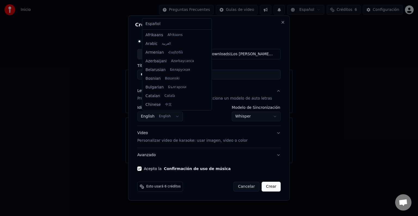
click at [177, 116] on body "Inicio Preguntas Frecuentes Guías de video Español Créditos 6 Configuración Bie…" at bounding box center [209, 81] width 418 height 163
select select "**"
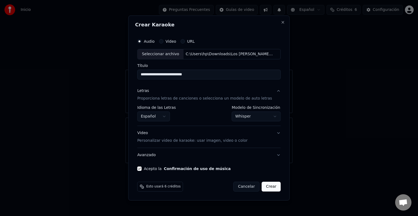
click at [267, 185] on button "Crear" at bounding box center [271, 187] width 19 height 10
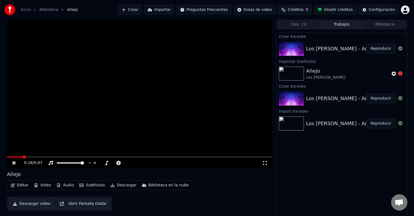
click at [41, 157] on span at bounding box center [139, 157] width 265 height 1
click at [61, 157] on span at bounding box center [139, 157] width 265 height 1
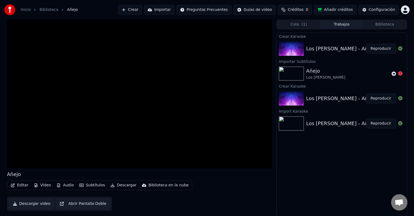
click at [142, 9] on button "Crear" at bounding box center [130, 10] width 24 height 10
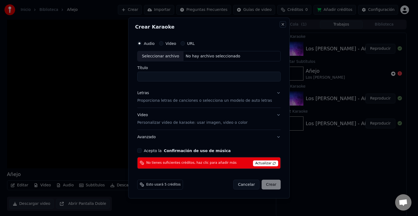
click at [281, 25] on button "Close" at bounding box center [283, 24] width 4 height 4
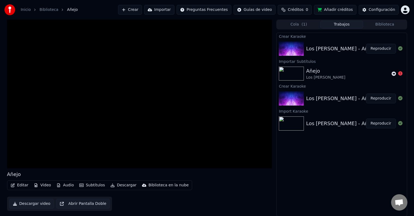
click at [23, 9] on link "Inicio" at bounding box center [26, 9] width 10 height 5
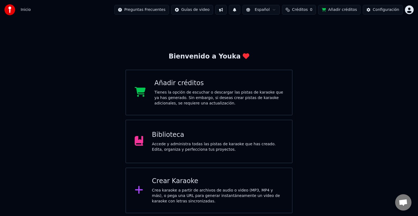
click at [178, 189] on div "Crea karaoke a partir de archivos de audio o video (MP3, MP4 y más), o pega una…" at bounding box center [218, 196] width 132 height 16
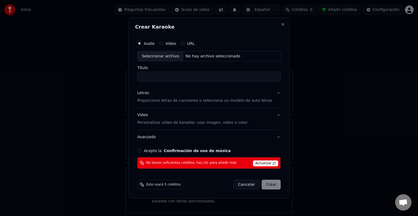
click at [217, 55] on div "No hay archivo seleccionado" at bounding box center [213, 56] width 59 height 5
click at [257, 77] on input "**********" at bounding box center [208, 77] width 143 height 10
type input "**********"
click at [281, 24] on button "Close" at bounding box center [283, 24] width 4 height 4
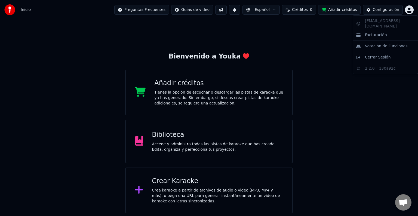
click at [408, 9] on html "Inicio Preguntas Frecuentes Guías de video Español Créditos 0 Añadir créditos C…" at bounding box center [209, 106] width 418 height 213
click at [370, 55] on span "Cerrar Sesión" at bounding box center [378, 57] width 26 height 5
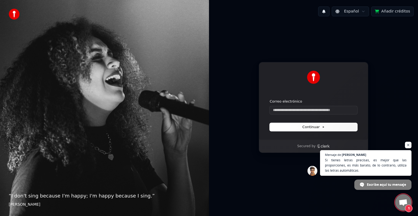
scroll to position [265, 0]
click at [409, 145] on span "Chat abierto" at bounding box center [408, 145] width 7 height 7
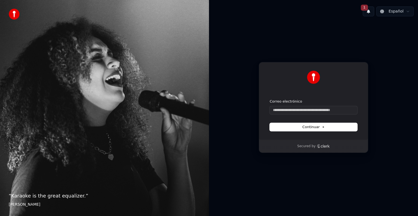
click at [372, 12] on button "1" at bounding box center [368, 12] width 11 height 10
click at [401, 29] on button "Actualizar" at bounding box center [404, 29] width 28 height 10
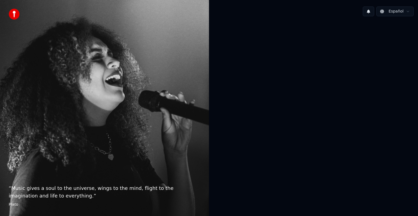
click at [403, 29] on div at bounding box center [313, 108] width 209 height 174
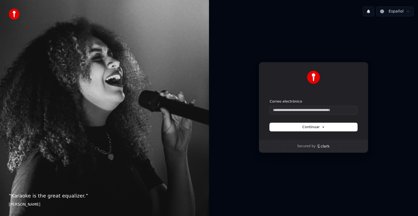
click at [237, 50] on div "Continuar con Google o Correo electrónico Continuar Secured by" at bounding box center [313, 108] width 209 height 174
click at [288, 109] on input "Correo electrónico" at bounding box center [314, 110] width 88 height 8
click at [284, 111] on input "Correo electrónico" at bounding box center [314, 110] width 88 height 8
paste input "**********"
click at [306, 127] on span "Continuar" at bounding box center [313, 127] width 22 height 5
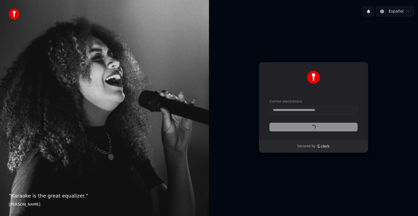
type input "**********"
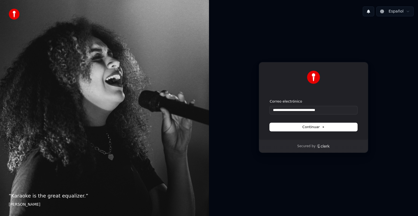
click at [315, 146] on div "Secured by" at bounding box center [313, 146] width 32 height 4
click at [303, 146] on p "Secured by" at bounding box center [306, 146] width 18 height 4
click at [313, 80] on img at bounding box center [313, 77] width 13 height 13
